Goal: Task Accomplishment & Management: Manage account settings

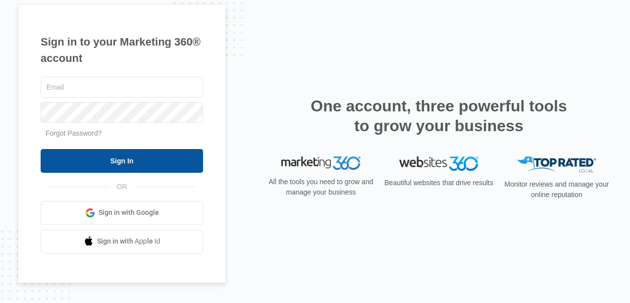
type input "[EMAIL_ADDRESS][DOMAIN_NAME]"
click at [167, 162] on input "Sign In" at bounding box center [122, 161] width 163 height 24
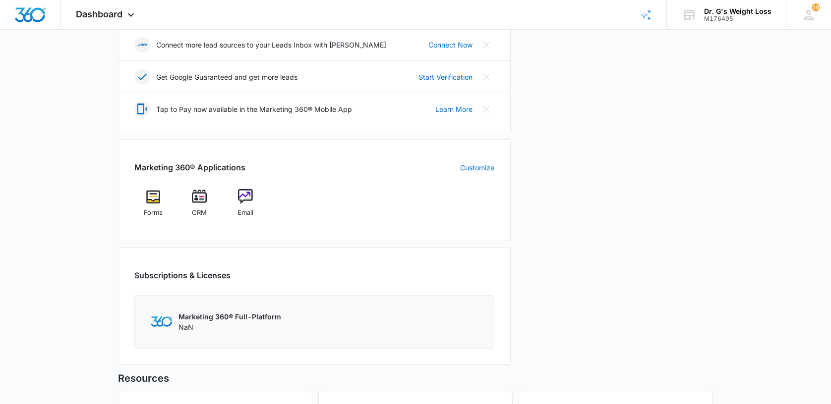
scroll to position [396, 0]
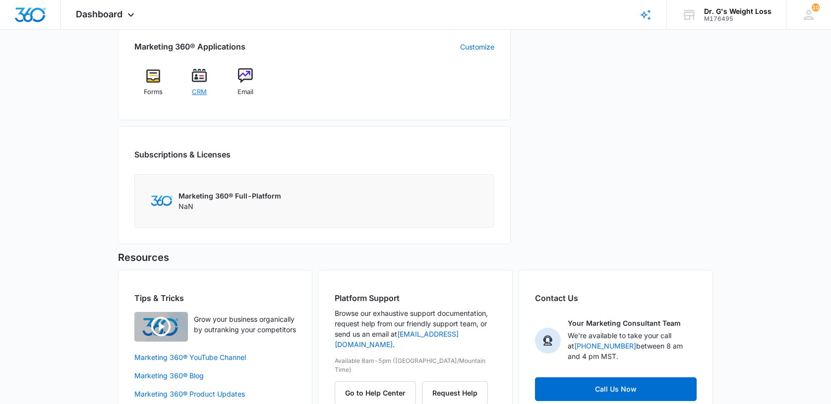
click at [199, 82] on img at bounding box center [199, 75] width 15 height 15
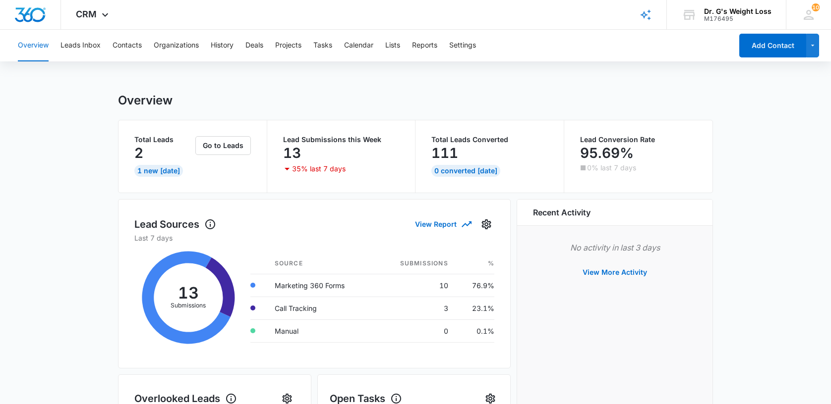
click at [139, 147] on p "2" at bounding box center [138, 153] width 9 height 16
click at [81, 43] on button "Leads Inbox" at bounding box center [80, 46] width 40 height 32
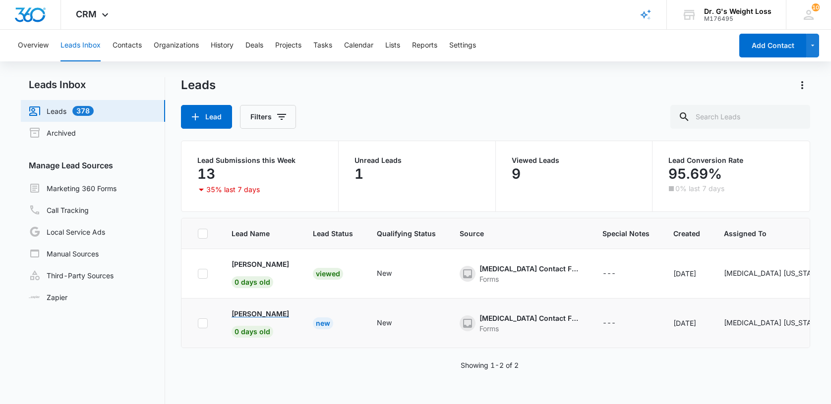
click at [257, 314] on p "[PERSON_NAME]" at bounding box center [259, 314] width 57 height 10
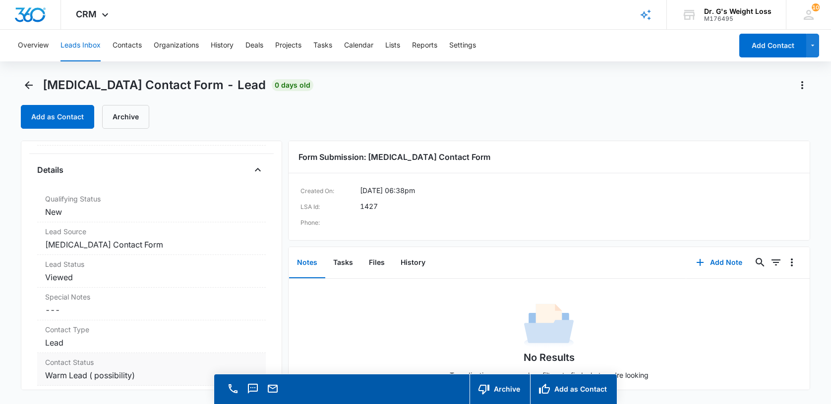
scroll to position [132, 0]
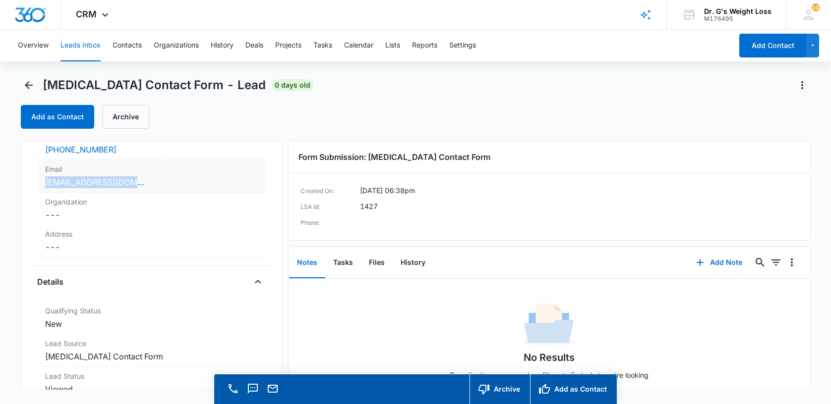
drag, startPoint x: 38, startPoint y: 177, endPoint x: 148, endPoint y: 181, distance: 109.6
click at [148, 181] on div "Email Cancel Save Changes [EMAIL_ADDRESS][DOMAIN_NAME]" at bounding box center [151, 176] width 228 height 33
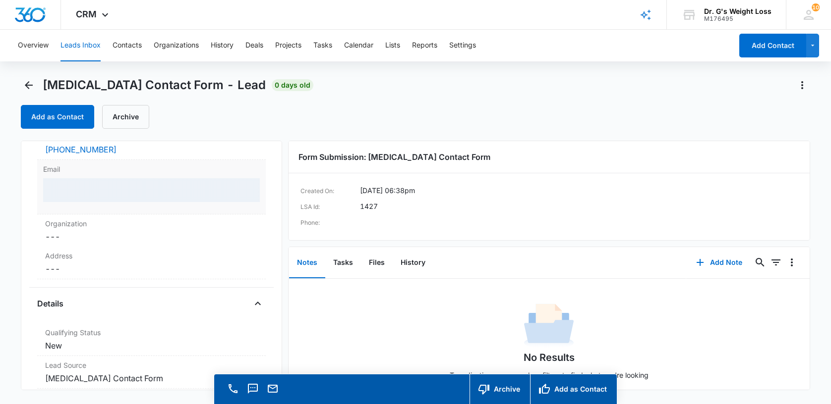
click at [167, 203] on dd at bounding box center [151, 194] width 217 height 32
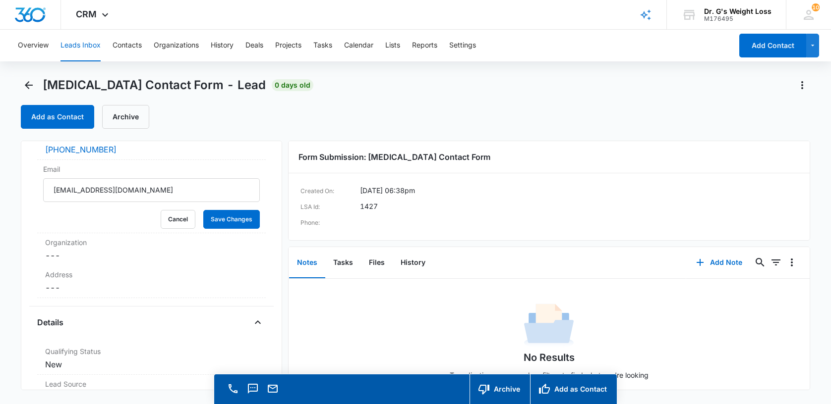
click at [387, 119] on div "Add as Contact Archive" at bounding box center [415, 117] width 789 height 24
click at [35, 84] on div "[MEDICAL_DATA] Contact Form - Lead 0 days old" at bounding box center [167, 85] width 292 height 16
click at [21, 77] on div "[MEDICAL_DATA] Contact Form - Lead 0 days old" at bounding box center [167, 85] width 292 height 16
click at [16, 84] on main "[MEDICAL_DATA] Contact Form - Lead 0 days old Add as Contact Archive [MEDICAL_D…" at bounding box center [415, 254] width 831 height 355
click at [23, 83] on icon "Back" at bounding box center [29, 85] width 12 height 12
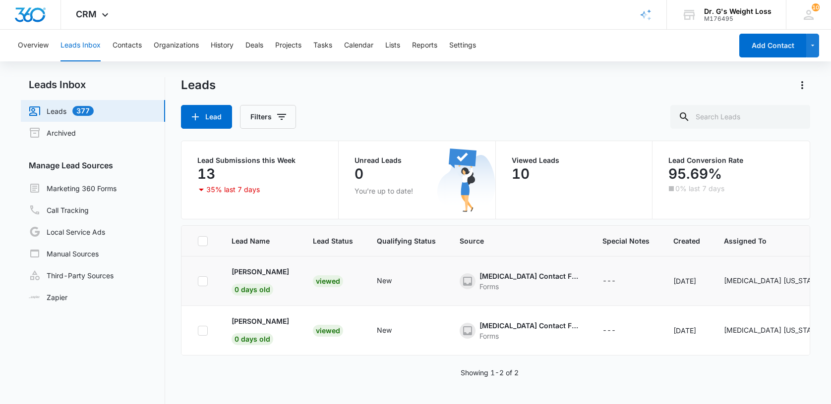
click at [492, 273] on div "[MEDICAL_DATA] Contact Form" at bounding box center [528, 276] width 99 height 10
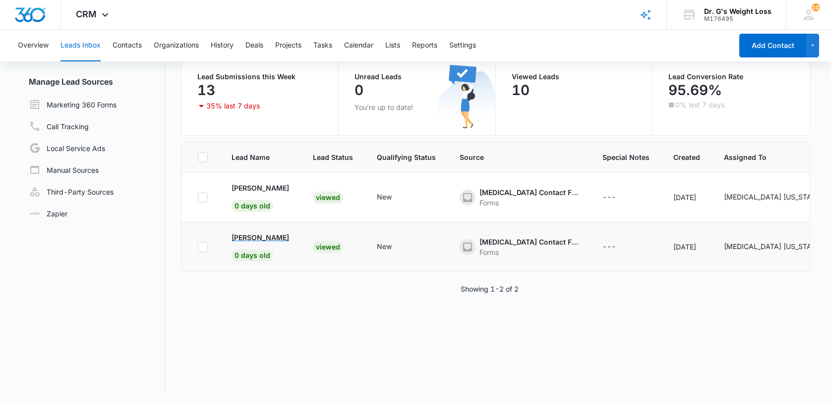
click at [256, 239] on p "[PERSON_NAME]" at bounding box center [259, 237] width 57 height 10
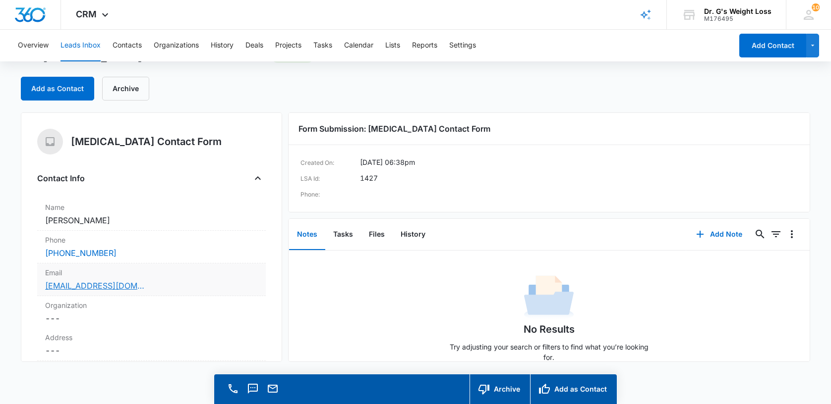
click at [73, 283] on link "[EMAIL_ADDRESS][DOMAIN_NAME]" at bounding box center [94, 286] width 99 height 12
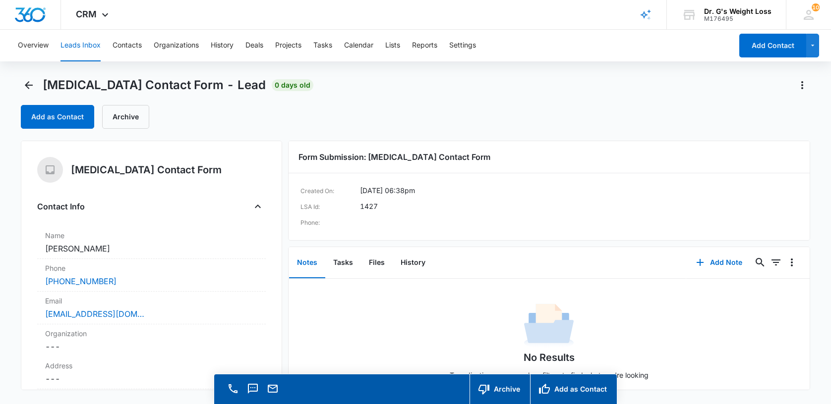
click at [310, 266] on button "Notes" at bounding box center [307, 263] width 36 height 31
click at [305, 258] on button "Notes" at bounding box center [307, 263] width 36 height 31
click at [305, 266] on button "Notes" at bounding box center [307, 263] width 36 height 31
click at [310, 270] on button "Notes" at bounding box center [307, 263] width 36 height 31
click at [304, 275] on button "Notes" at bounding box center [307, 263] width 36 height 31
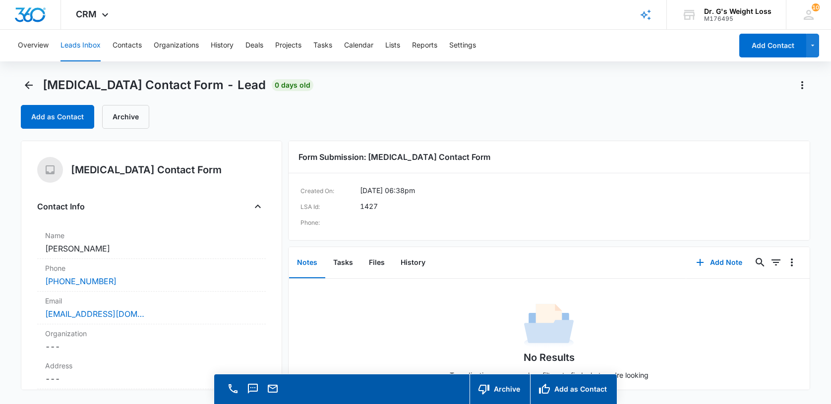
click at [290, 251] on button "Notes" at bounding box center [307, 263] width 36 height 31
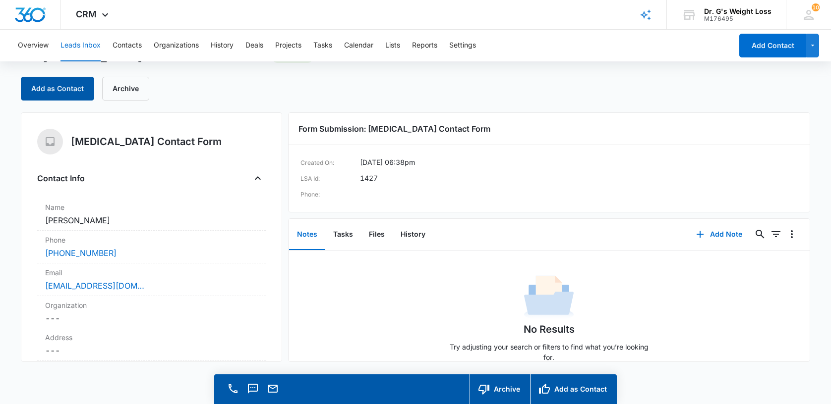
click at [62, 81] on button "Add as Contact" at bounding box center [57, 89] width 73 height 24
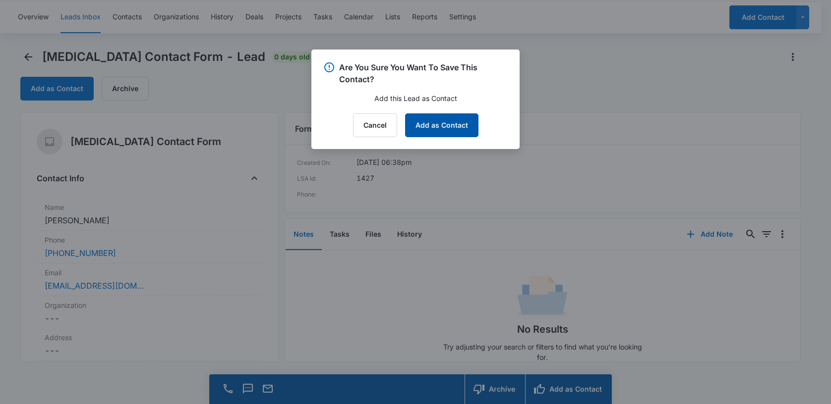
click at [445, 121] on button "Add as Contact" at bounding box center [441, 125] width 73 height 24
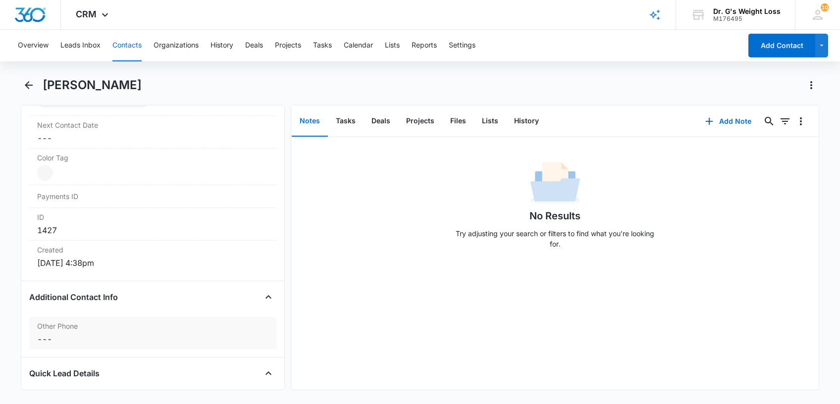
scroll to position [373, 0]
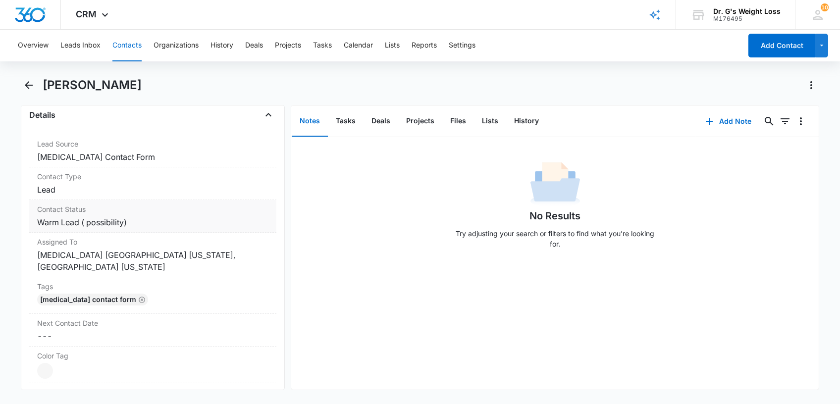
click at [84, 224] on dd "Cancel Save Changes Warm Lead ( possibility)" at bounding box center [152, 223] width 231 height 12
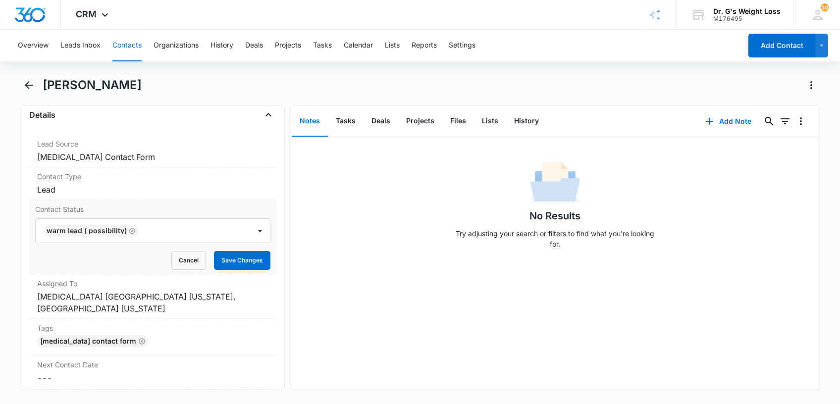
click at [59, 215] on label "Contact Status" at bounding box center [152, 209] width 235 height 10
click at [253, 230] on div at bounding box center [260, 231] width 16 height 16
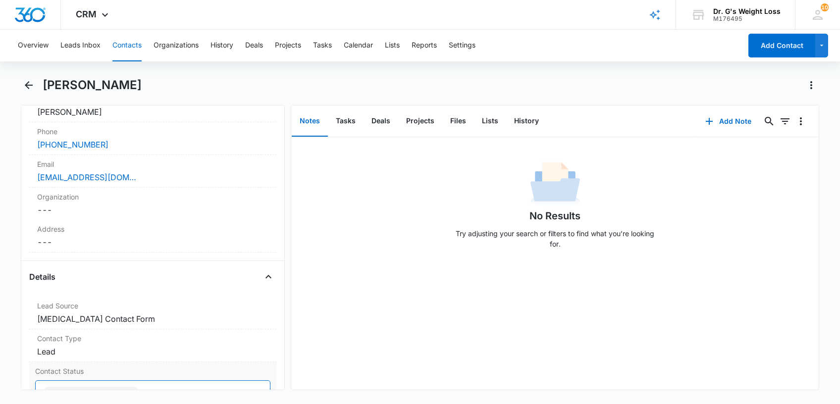
scroll to position [396, 0]
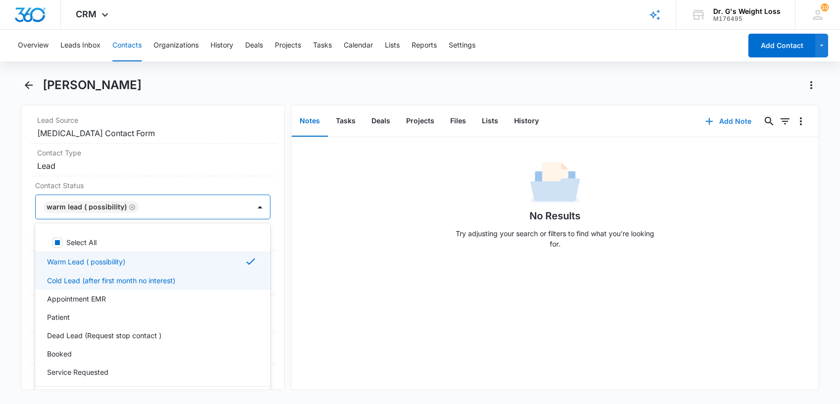
click at [729, 120] on button "Add Note" at bounding box center [729, 122] width 66 height 24
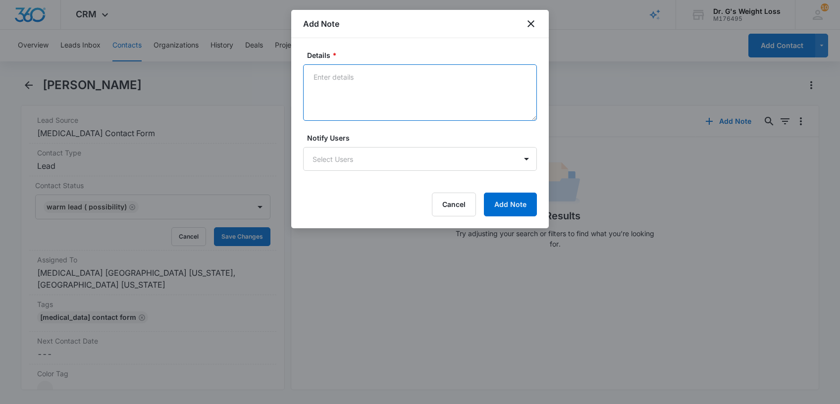
click at [353, 82] on textarea "Details *" at bounding box center [420, 92] width 234 height 56
type textarea "C"
type textarea "Y"
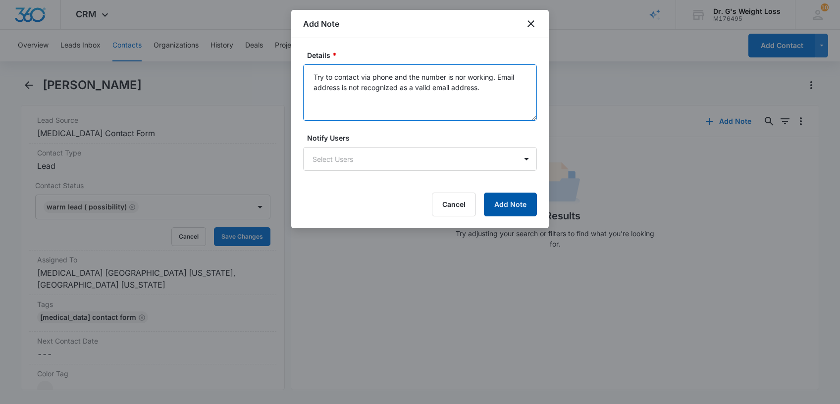
type textarea "Try to contact via phone and the number is nor working. Email address is not re…"
click at [500, 202] on button "Add Note" at bounding box center [510, 205] width 53 height 24
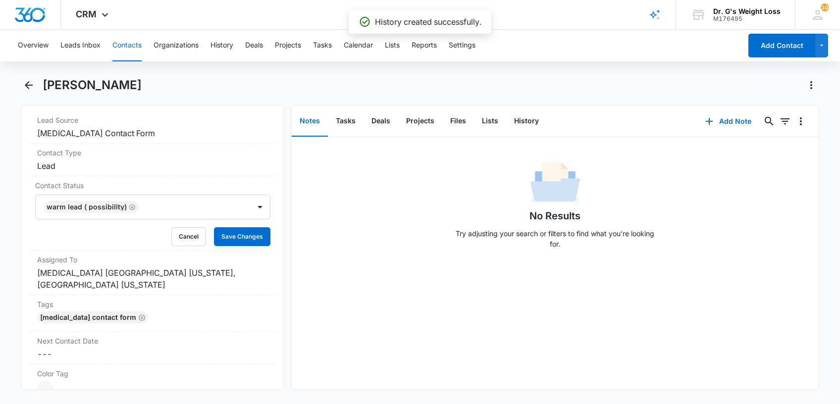
click at [435, 161] on div "No Results Try adjusting your search or filters to find what you’re looking for." at bounding box center [554, 208] width 527 height 98
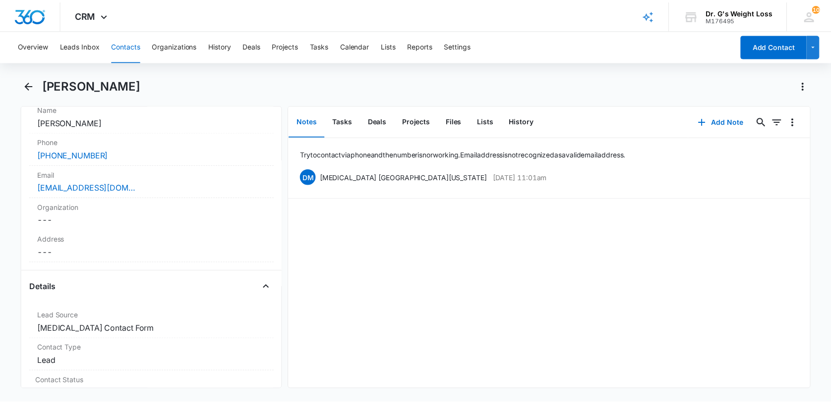
scroll to position [84, 0]
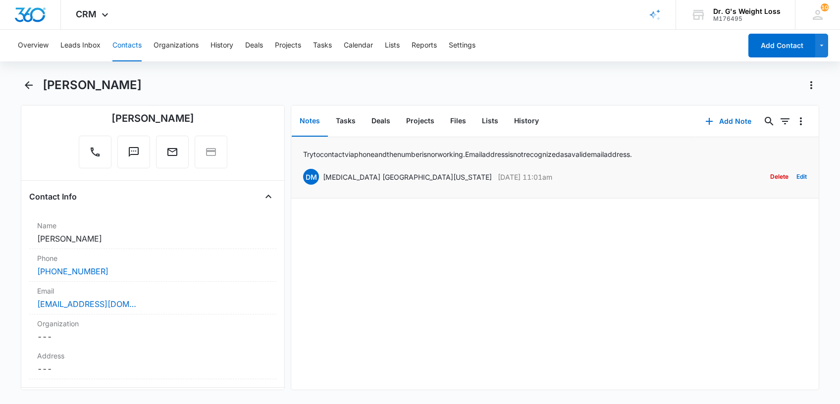
click at [397, 155] on p "Try to contact via phone and the number is nor working. Email address is not re…" at bounding box center [467, 154] width 329 height 10
click at [498, 177] on p "[DATE] 11:01am" at bounding box center [525, 177] width 55 height 10
click at [369, 152] on p "Try to contact via phone and the number is nor working. Email address is not re…" at bounding box center [467, 154] width 329 height 10
click at [647, 146] on li "Try to contact via phone and the number is nor working. Email address is not re…" at bounding box center [554, 167] width 527 height 61
click at [304, 149] on p "Try to contact via phone and the number is nor working. Email address is not re…" at bounding box center [467, 154] width 329 height 10
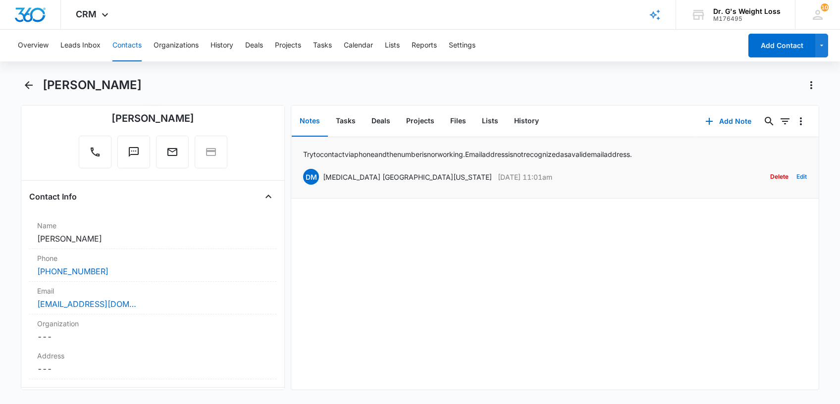
click at [797, 179] on button "Edit" at bounding box center [802, 176] width 10 height 19
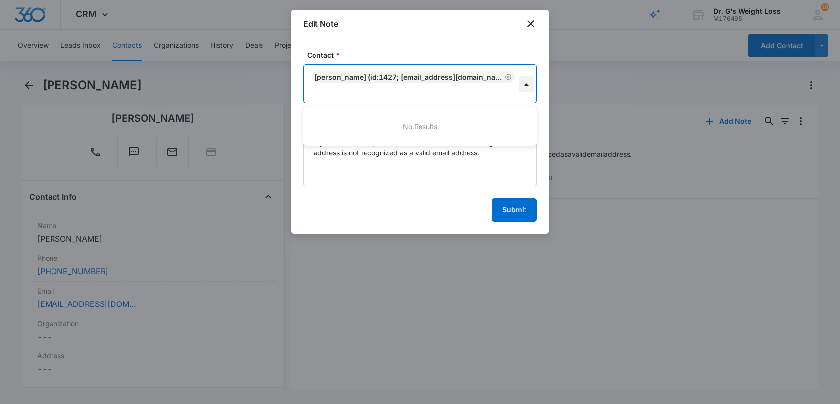
click at [530, 85] on div at bounding box center [527, 84] width 16 height 16
click at [510, 204] on button "Submit" at bounding box center [514, 210] width 45 height 24
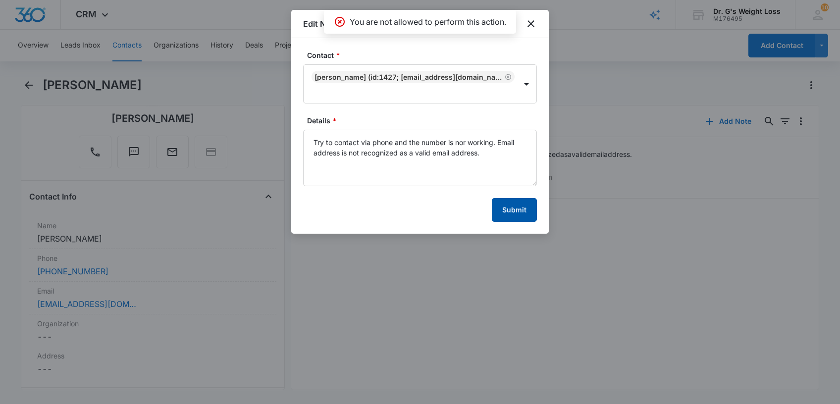
click at [518, 203] on button "Submit" at bounding box center [514, 210] width 45 height 24
click at [532, 26] on icon "close" at bounding box center [531, 24] width 12 height 12
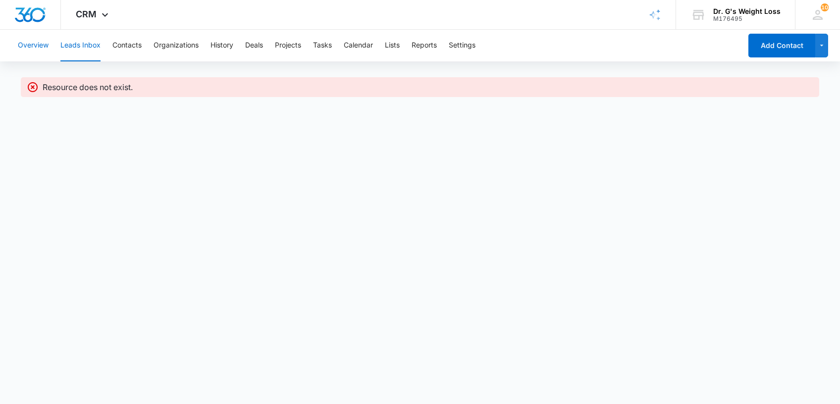
click at [37, 40] on button "Overview" at bounding box center [33, 46] width 31 height 32
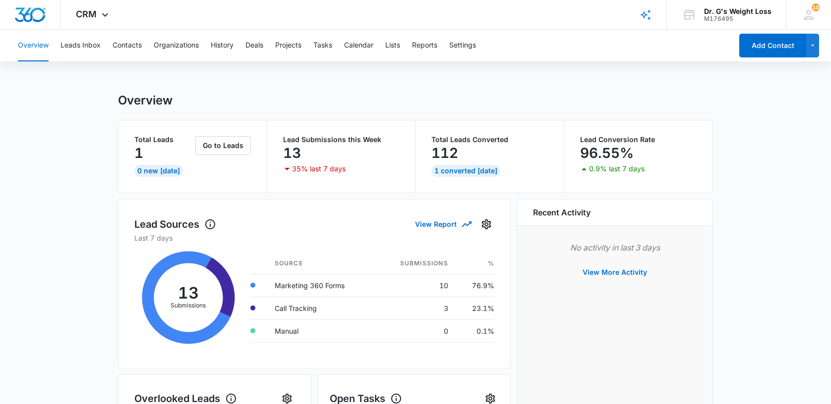
click at [147, 147] on div "1" at bounding box center [163, 153] width 59 height 20
click at [155, 169] on div "0 New [DATE]" at bounding box center [158, 171] width 49 height 12
click at [138, 146] on p "1" at bounding box center [138, 153] width 9 height 16
click at [230, 141] on button "Go to Leads" at bounding box center [223, 145] width 56 height 19
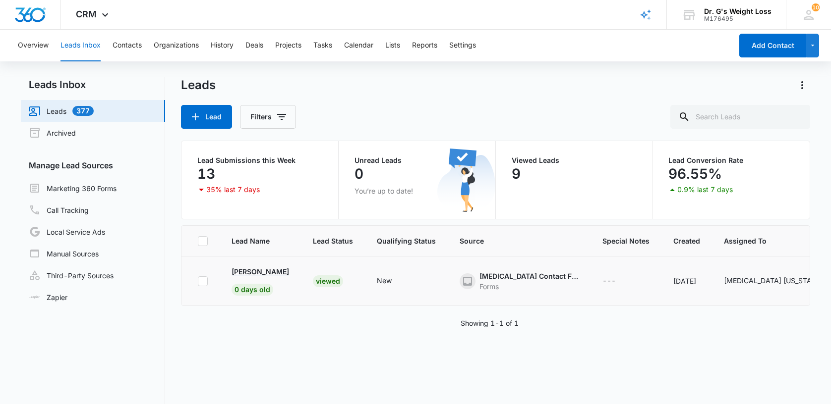
click at [240, 272] on p "[PERSON_NAME]" at bounding box center [259, 272] width 57 height 10
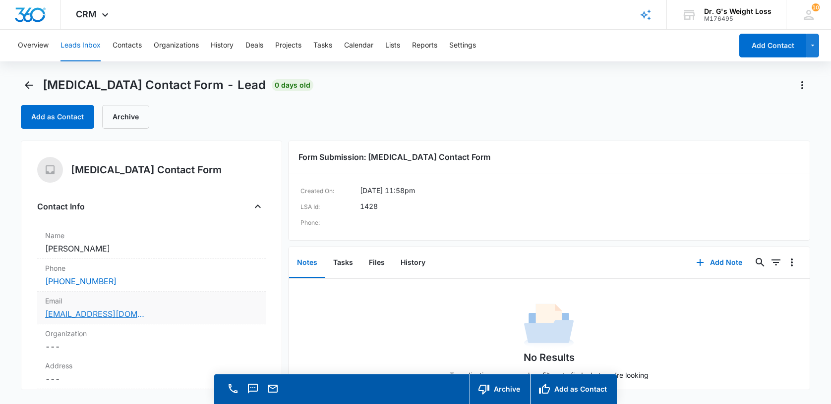
click at [63, 311] on link "[EMAIL_ADDRESS][DOMAIN_NAME]" at bounding box center [94, 314] width 99 height 12
click at [92, 283] on link "[PHONE_NUMBER]" at bounding box center [80, 282] width 71 height 12
click at [298, 256] on button "Notes" at bounding box center [307, 263] width 36 height 31
click at [303, 264] on button "Notes" at bounding box center [307, 263] width 36 height 31
click at [304, 281] on div "No Results Try adjusting your search or filters to find what you’re looking for." at bounding box center [548, 339] width 521 height 120
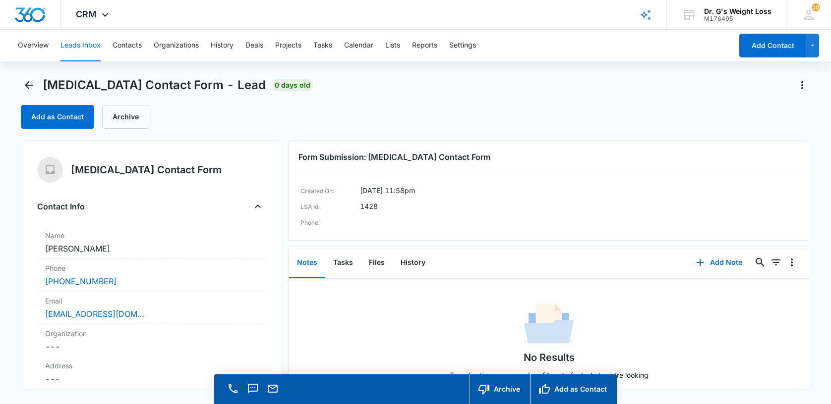
click at [306, 262] on button "Notes" at bounding box center [307, 263] width 36 height 31
click at [720, 263] on button "Add Note" at bounding box center [719, 263] width 66 height 24
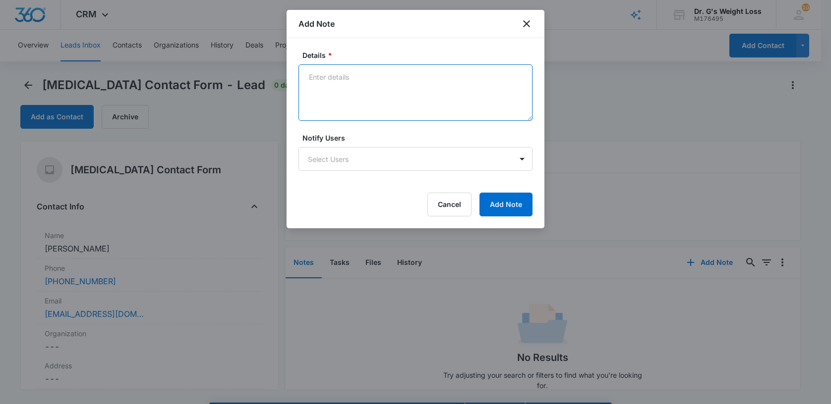
click at [336, 86] on textarea "Details *" at bounding box center [415, 92] width 234 height 56
drag, startPoint x: 528, startPoint y: 24, endPoint x: 482, endPoint y: 36, distance: 48.1
click at [529, 24] on icon "close" at bounding box center [526, 24] width 12 height 12
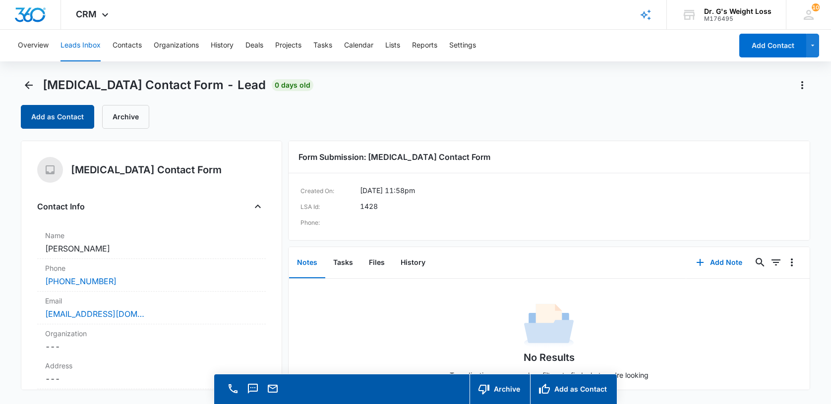
click at [54, 111] on button "Add as Contact" at bounding box center [57, 117] width 73 height 24
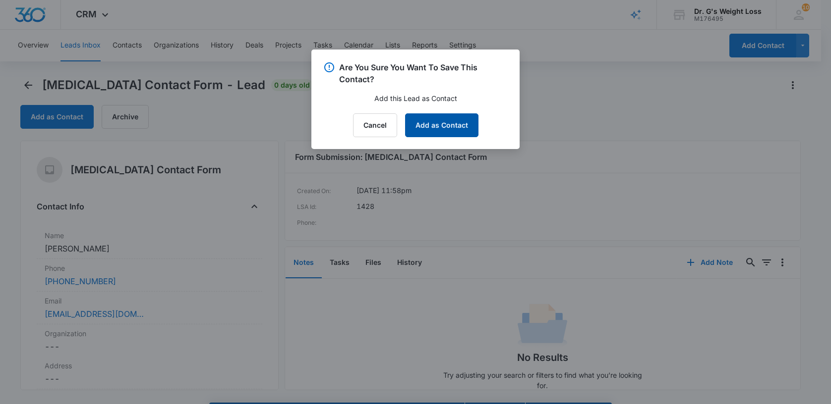
click at [449, 133] on button "Add as Contact" at bounding box center [441, 125] width 73 height 24
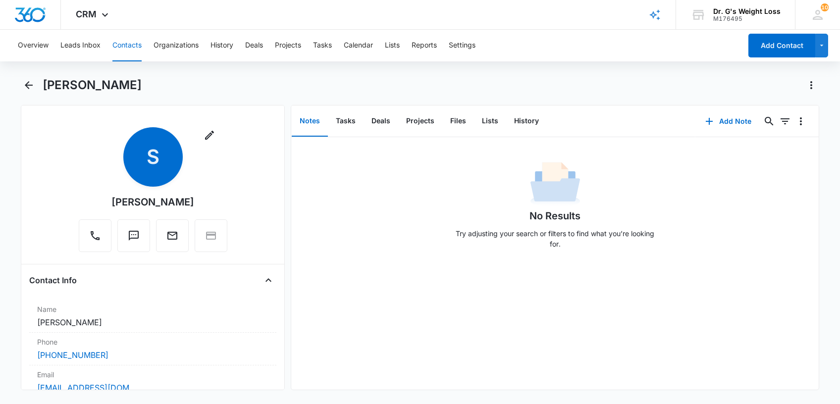
click at [307, 121] on button "Notes" at bounding box center [310, 121] width 36 height 31
click at [308, 123] on button "Notes" at bounding box center [310, 121] width 36 height 31
click at [311, 162] on div "Notes Tasks Deals Projects Files Lists History Add Note 0 0 No Results Try adju…" at bounding box center [555, 247] width 528 height 285
click at [312, 112] on button "Notes" at bounding box center [310, 121] width 36 height 31
click at [311, 118] on button "Notes" at bounding box center [310, 121] width 36 height 31
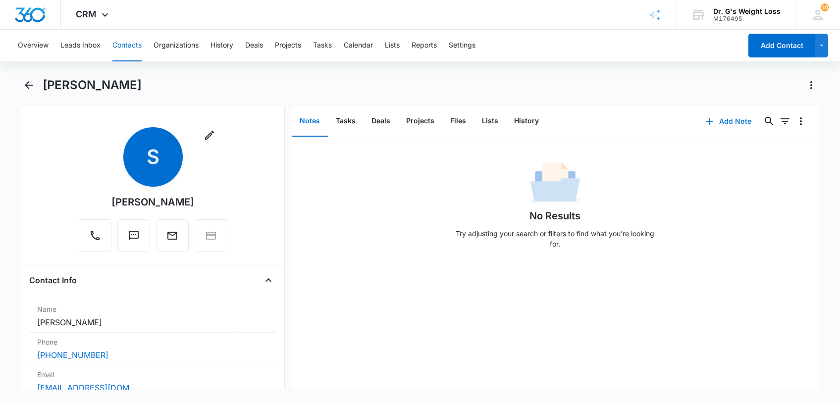
click at [718, 119] on button "Add Note" at bounding box center [729, 122] width 66 height 24
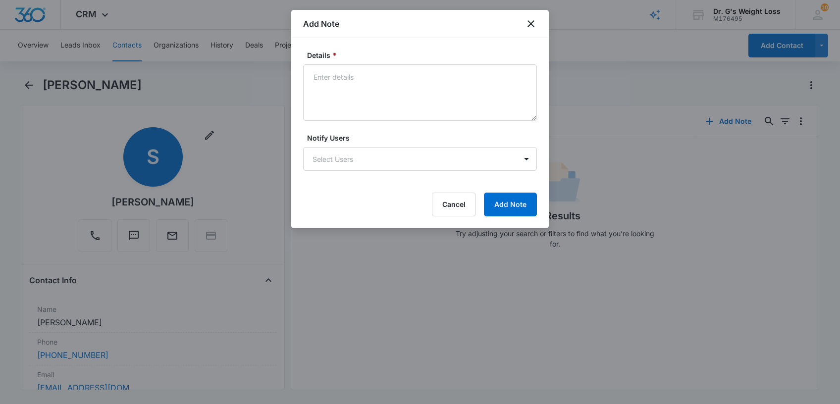
click at [328, 69] on textarea "Details *" at bounding box center [420, 92] width 234 height 56
type textarea "P"
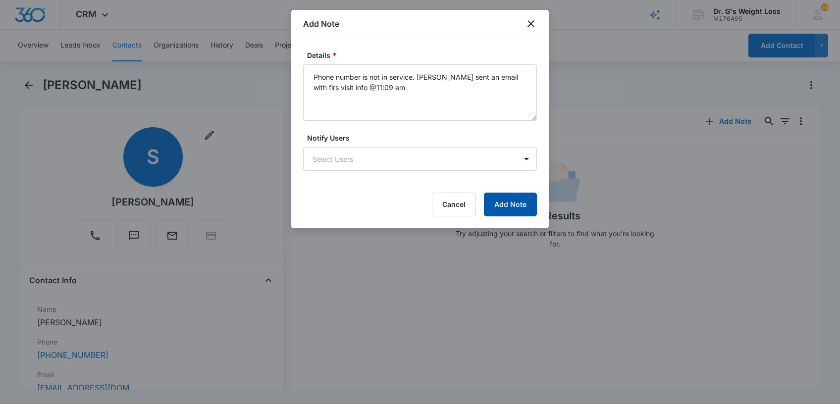
type textarea "Phone number is not in service. [PERSON_NAME] sent an email with firs visit inf…"
click at [517, 199] on button "Add Note" at bounding box center [510, 205] width 53 height 24
